Goal: Find specific page/section: Find specific page/section

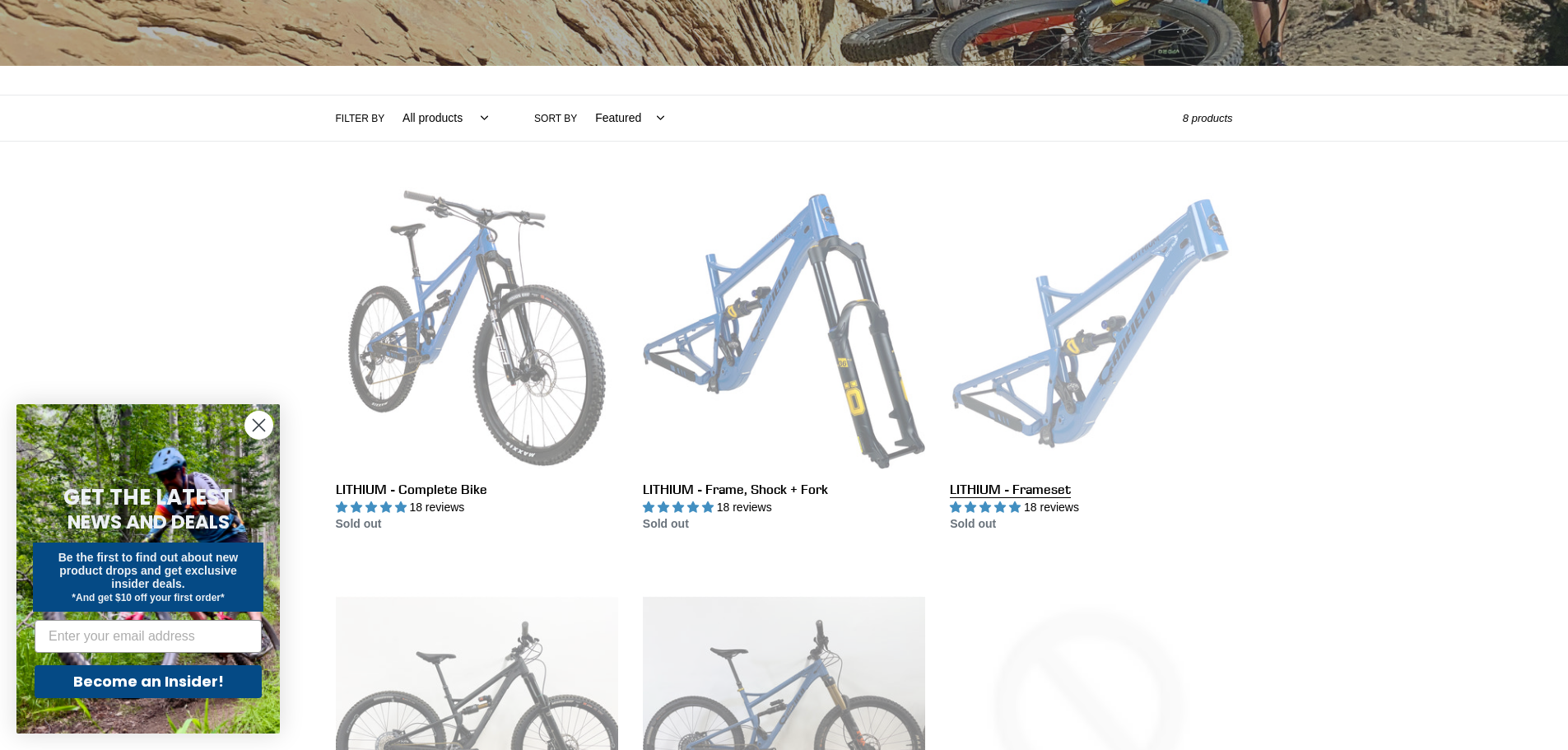
scroll to position [412, 0]
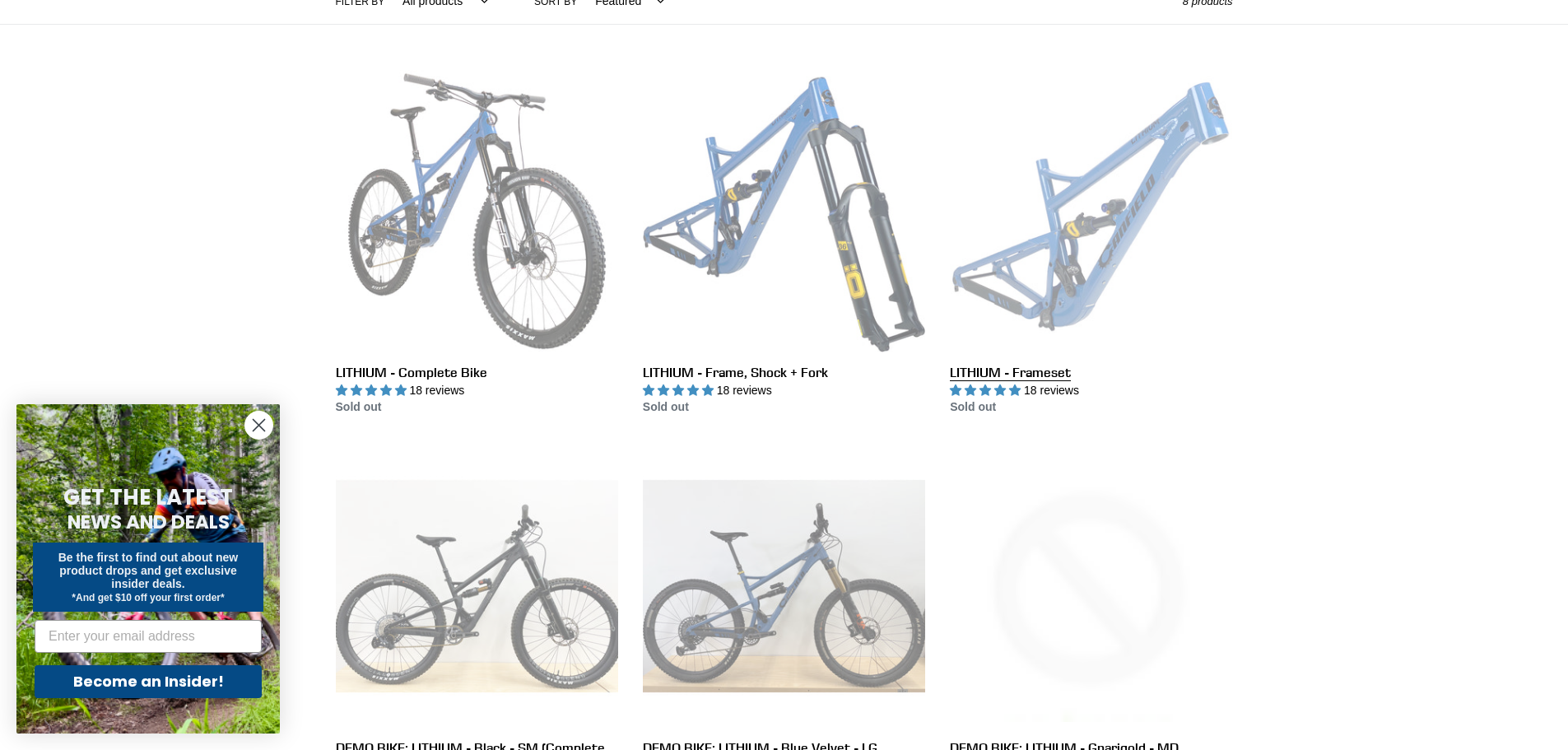
click at [1080, 285] on link "LITHIUM - Frameset" at bounding box center [1091, 243] width 282 height 347
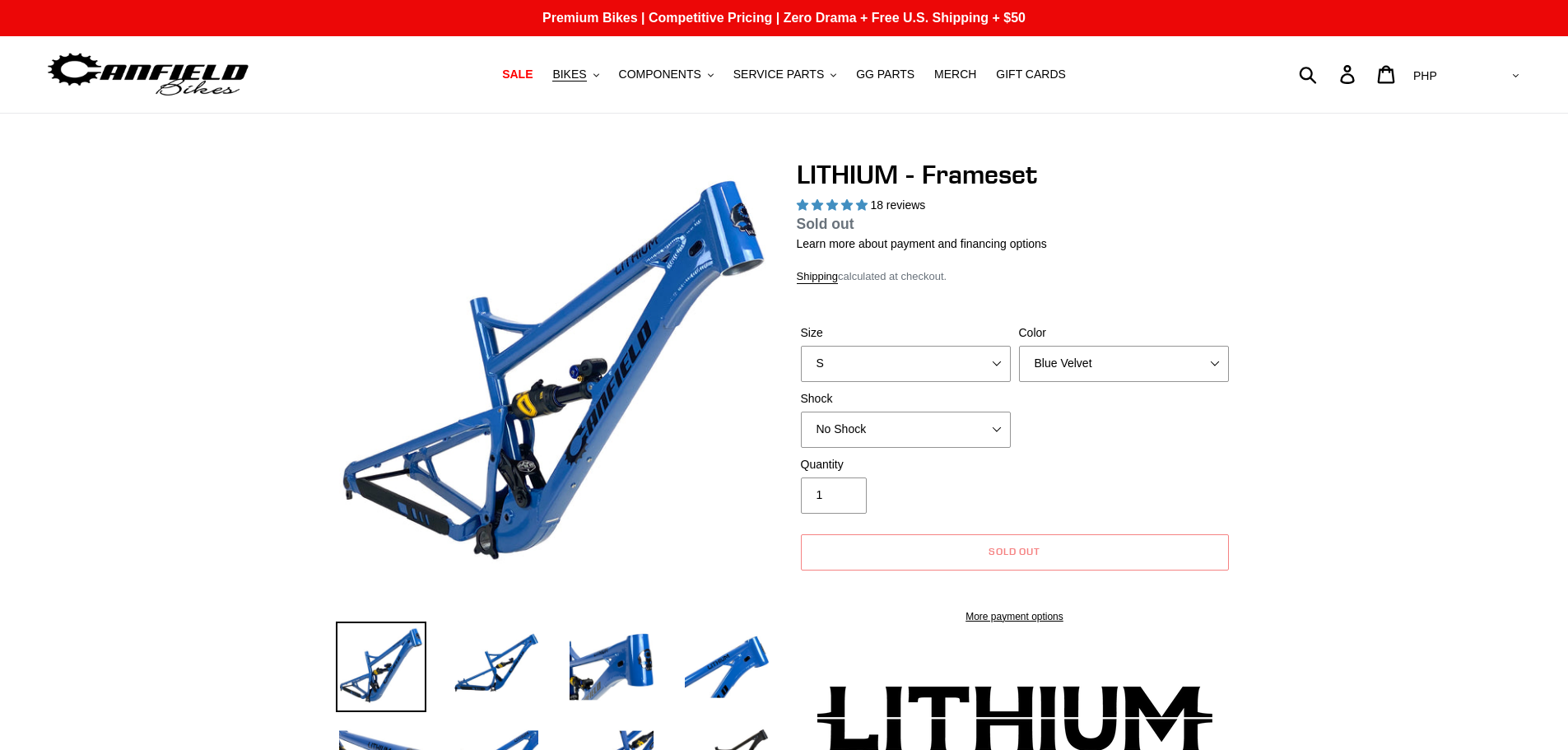
select select "highest-rating"
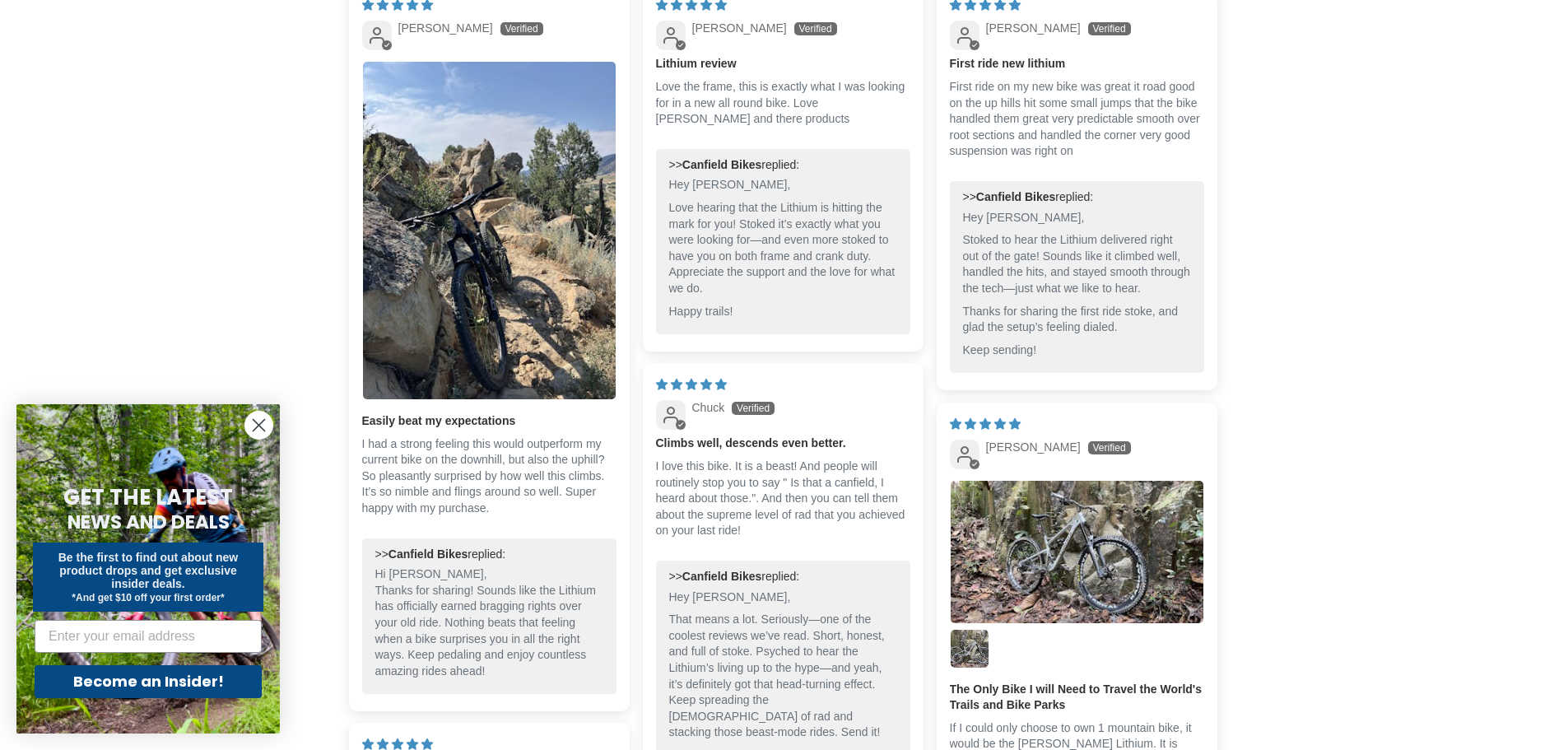
scroll to position [4035, 0]
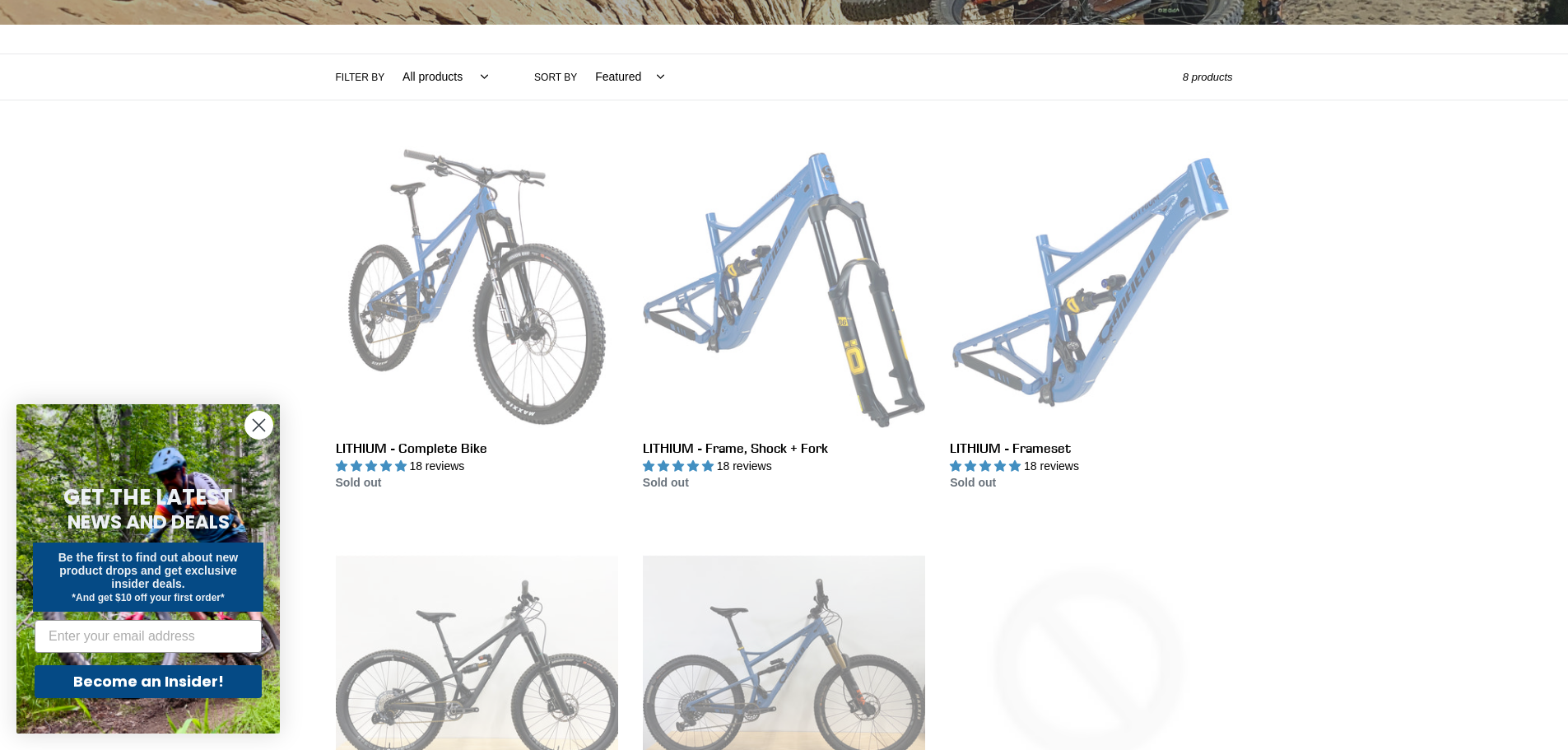
scroll to position [329, 0]
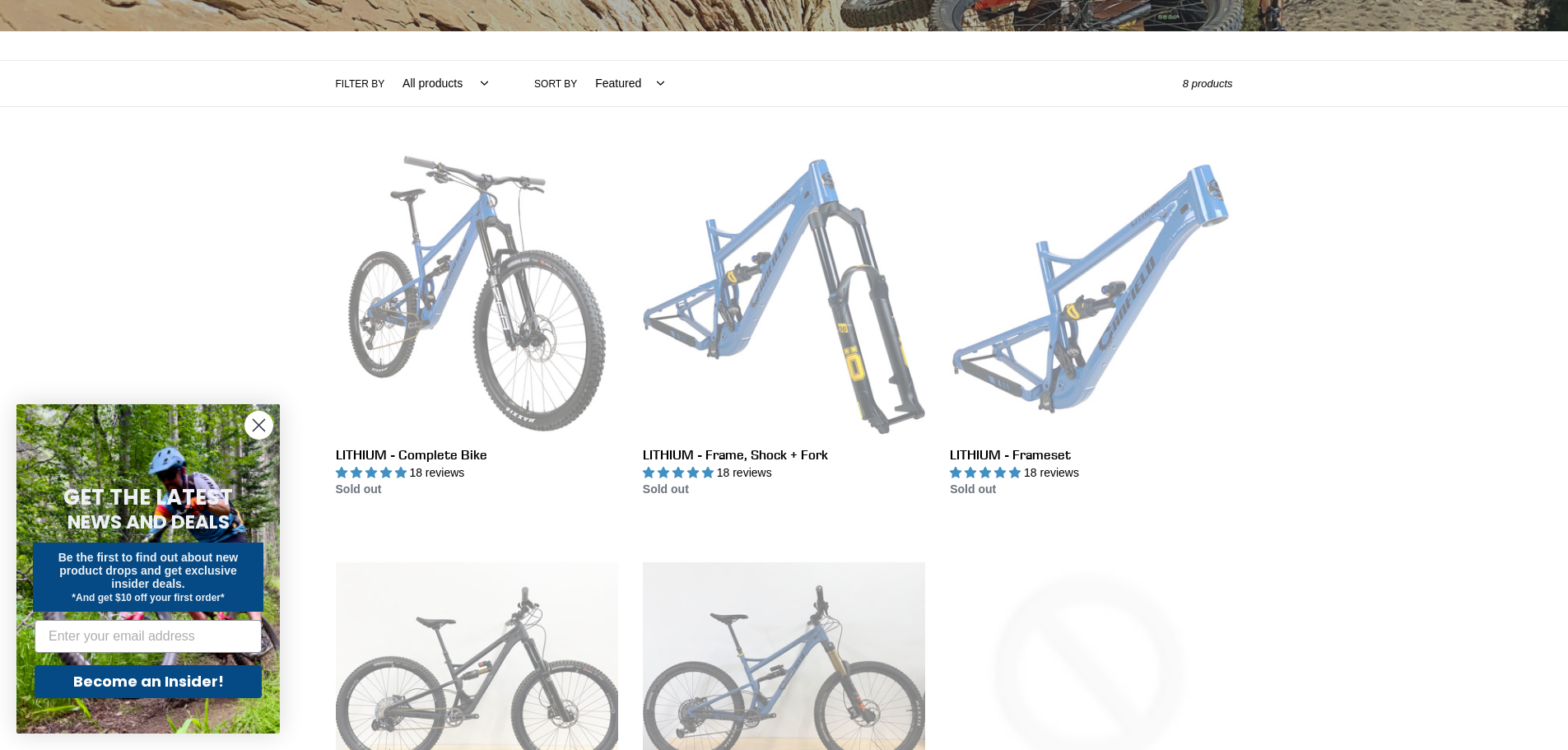
click at [270, 423] on circle "Close dialog" at bounding box center [259, 425] width 27 height 27
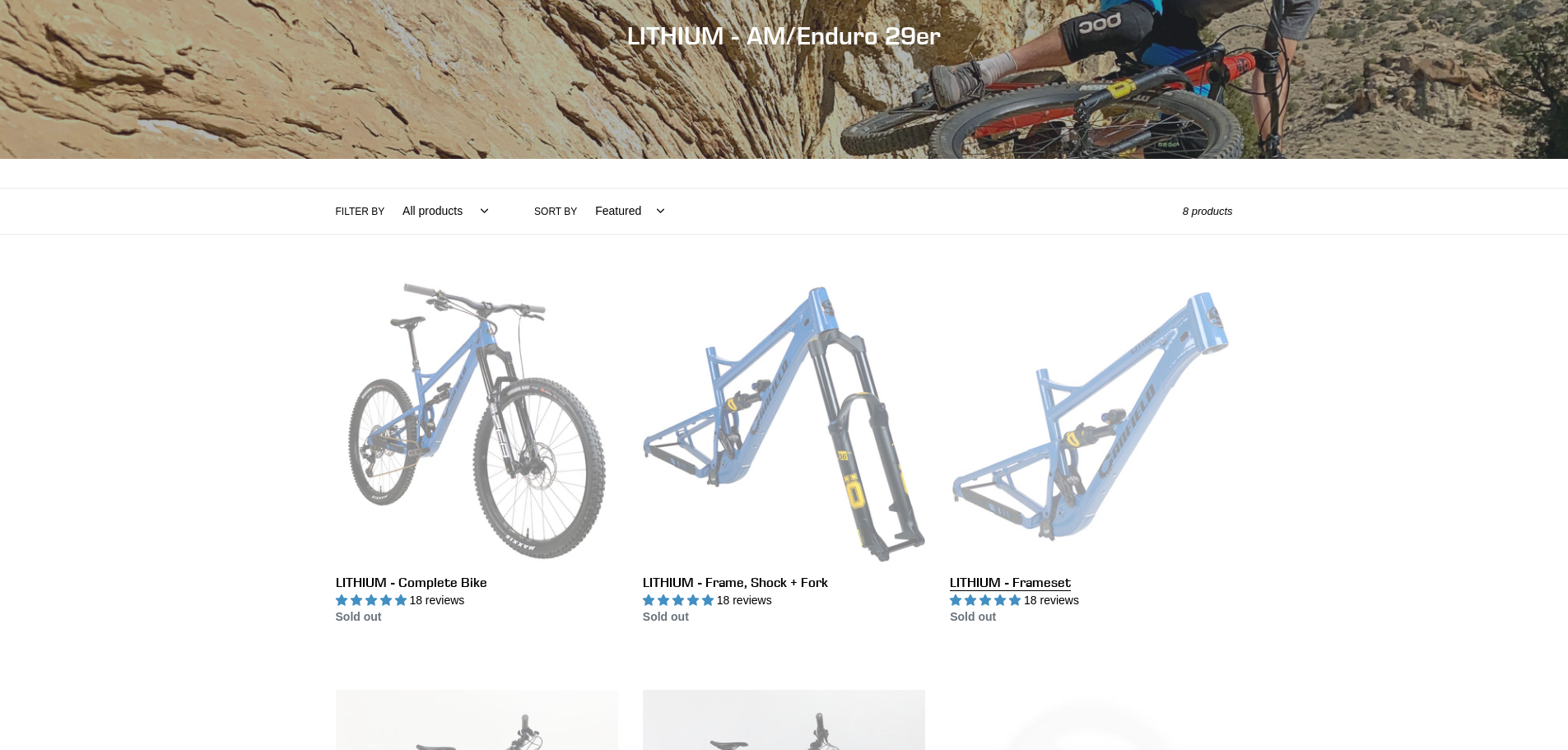
scroll to position [83, 0]
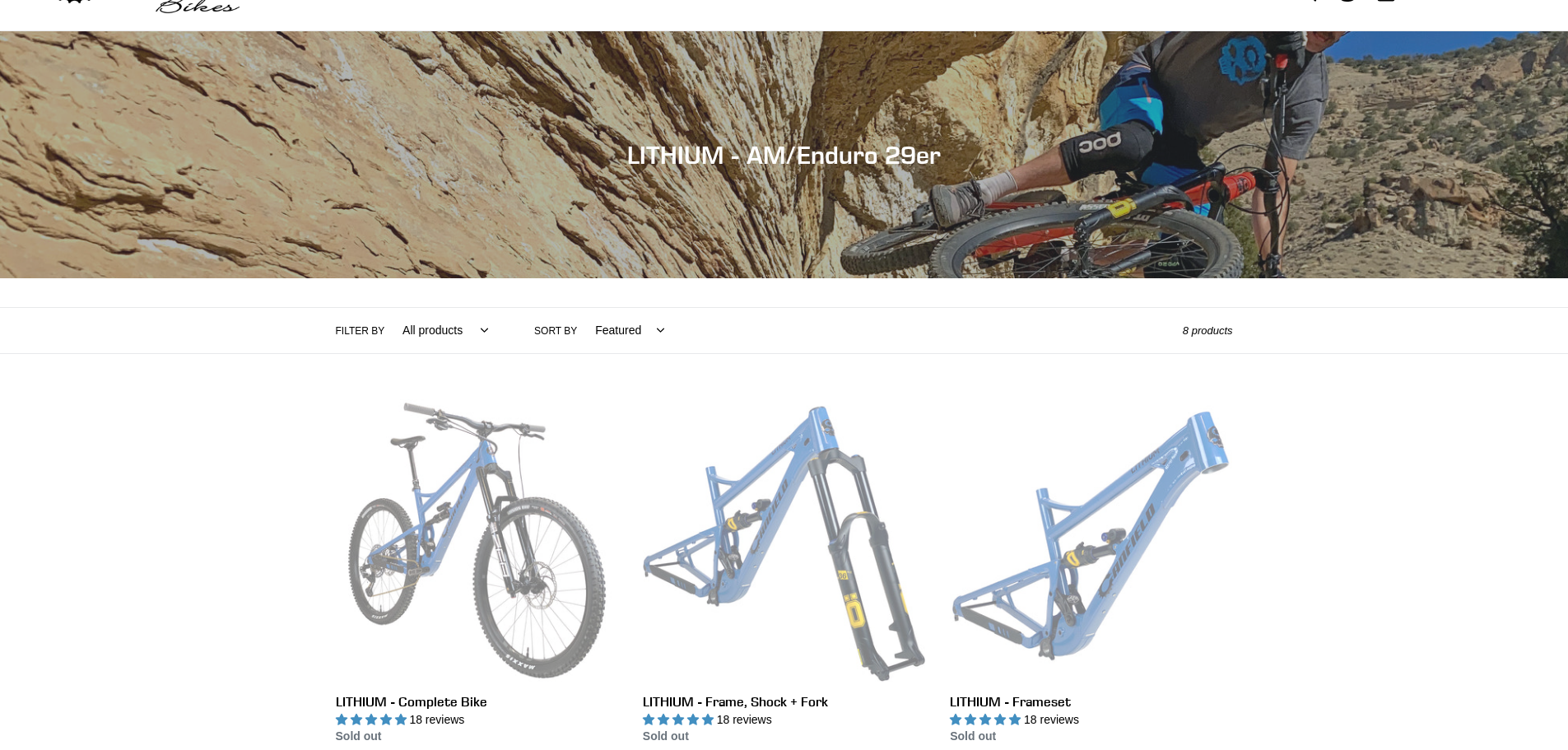
click at [457, 335] on select "All products 29er BFCM23 BFCM24 CBF DEMO BIKE Enduro Full Suspension Lithium" at bounding box center [441, 331] width 107 height 46
select select "/collections/lithium-long-travel-29er/29er"
click at [388, 308] on select "All products 29er BFCM23 BFCM24 CBF DEMO BIKE Enduro Full Suspension Lithium" at bounding box center [441, 331] width 107 height 46
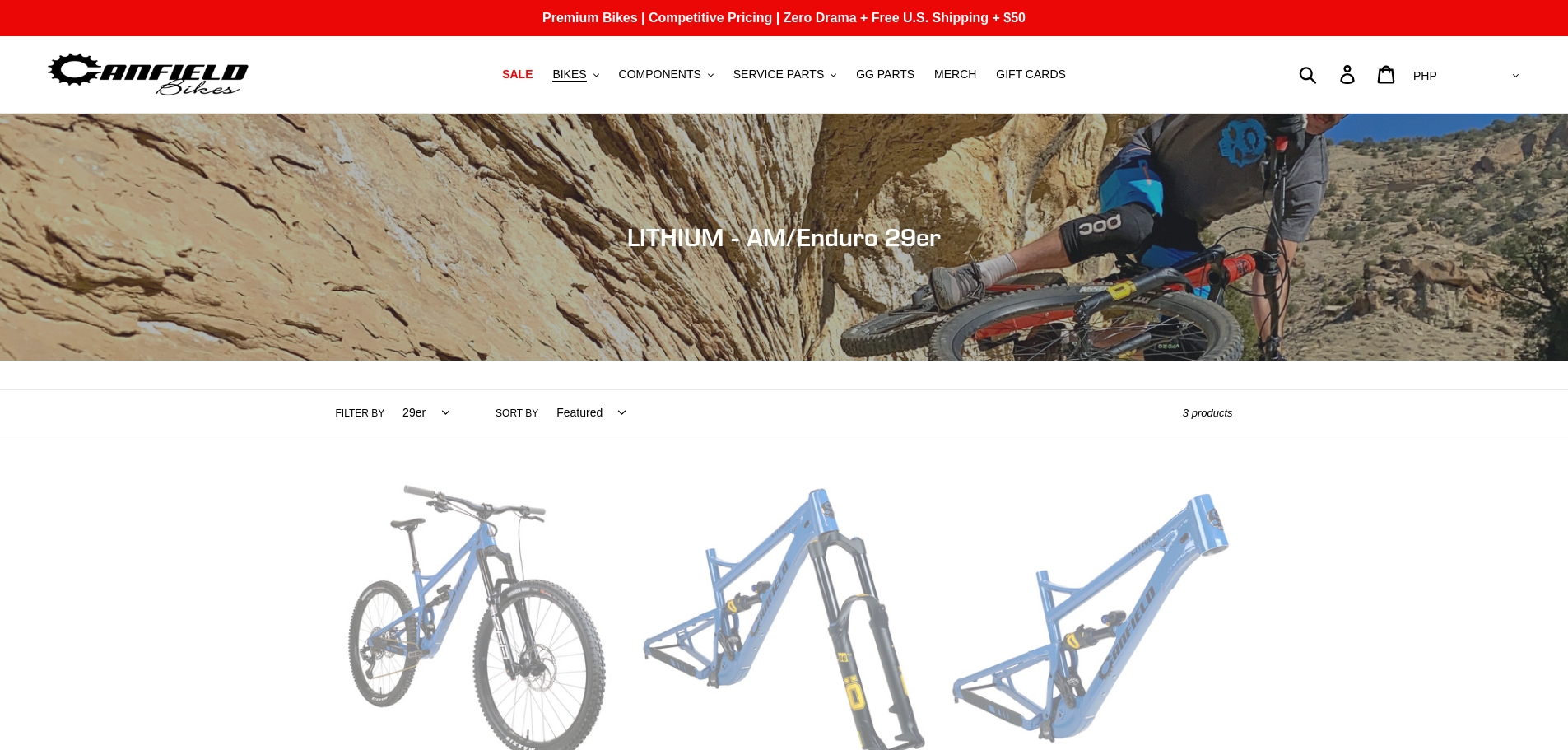
click at [574, 419] on select "Featured Best selling Alphabetically, A-Z Alphabetically, Z-A Price, low to hig…" at bounding box center [587, 413] width 90 height 46
click at [1366, 520] on div "Collection: LITHIUM - AM/Enduro 29er Filter by All products 29er BFCM23 BFCM24 …" at bounding box center [784, 470] width 1568 height 715
click at [587, 82] on span "BIKES" at bounding box center [570, 75] width 34 height 14
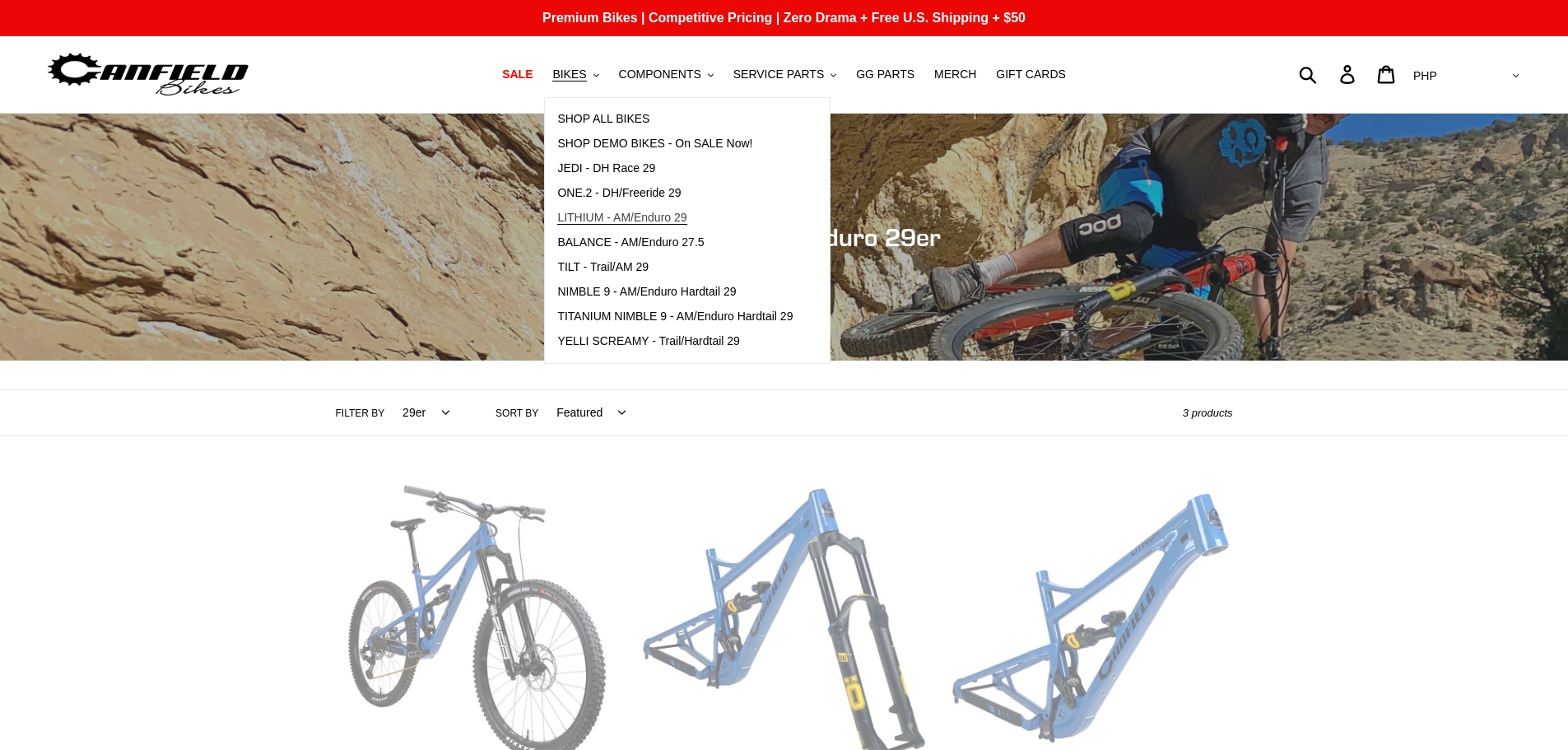
click at [630, 223] on span "LITHIUM - AM/Enduro 29" at bounding box center [622, 218] width 129 height 14
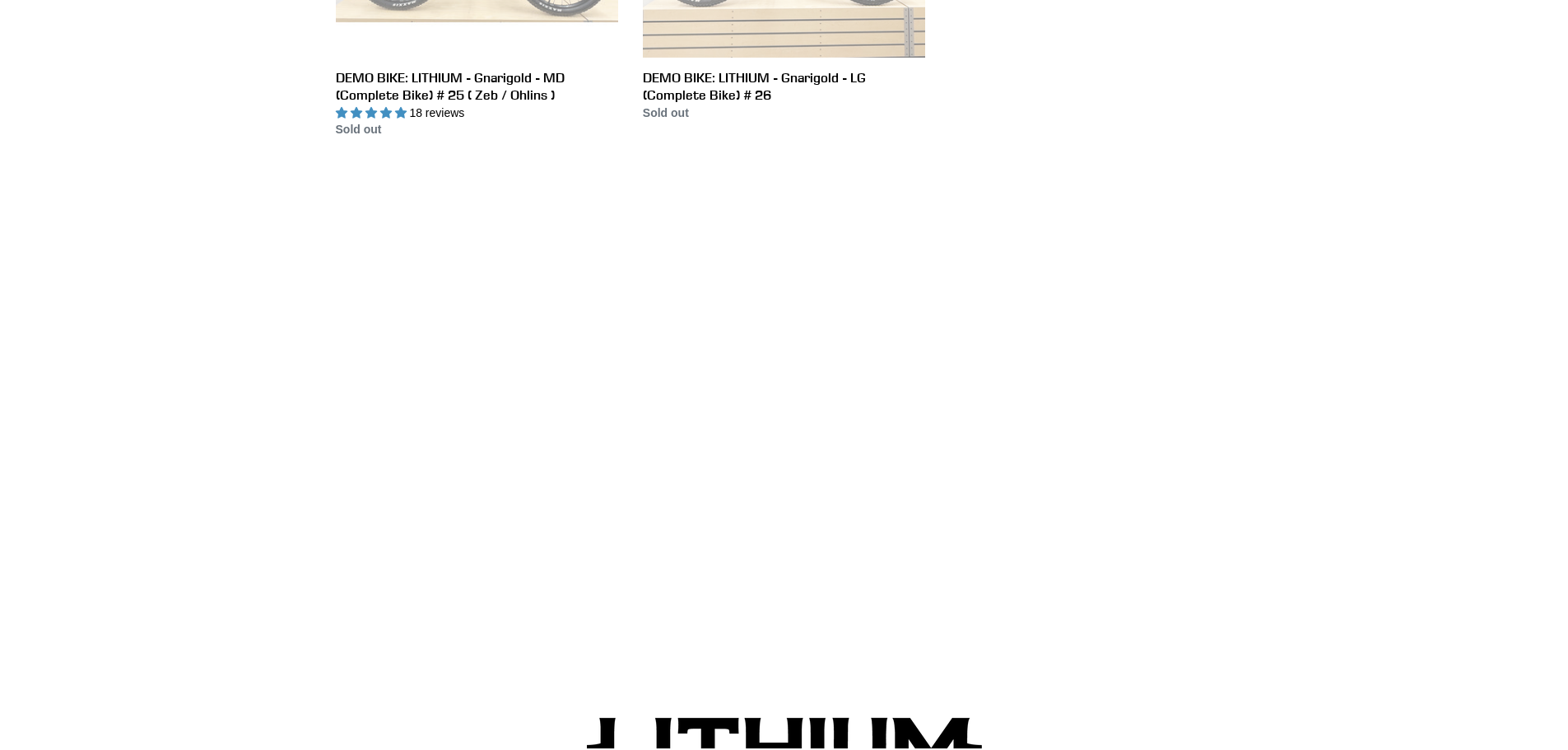
scroll to position [1070, 0]
